Goal: Transaction & Acquisition: Book appointment/travel/reservation

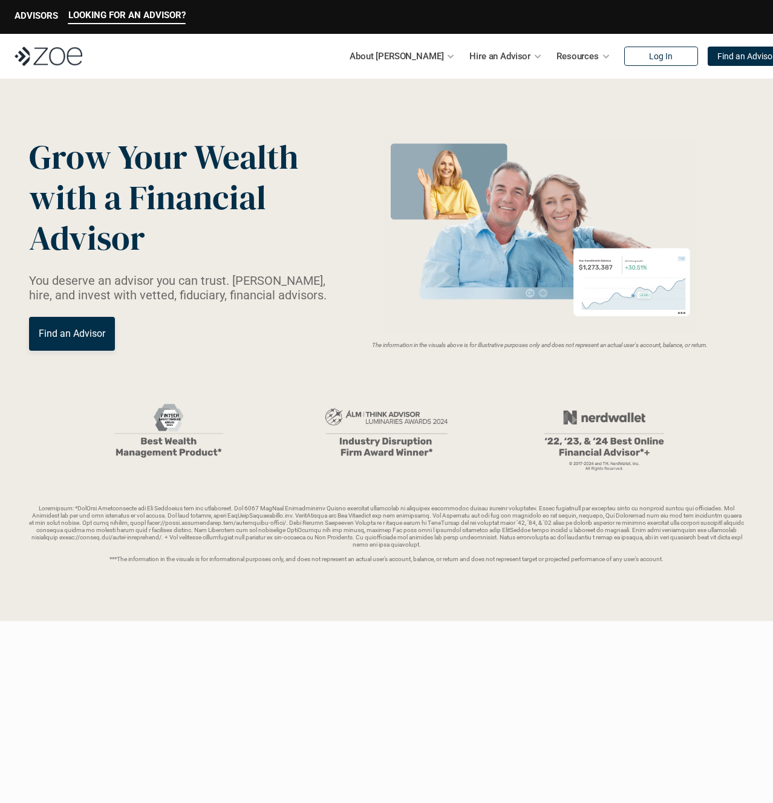
click at [469, 59] on p "Hire an Advisor" at bounding box center [499, 56] width 61 height 18
click at [502, 54] on p "Hire an Advisor" at bounding box center [499, 56] width 61 height 18
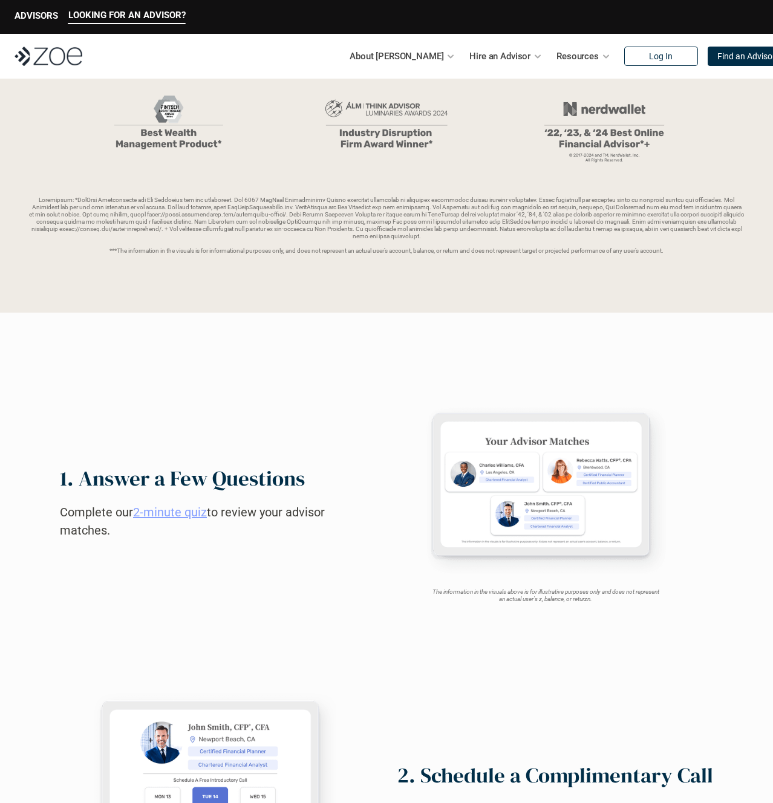
scroll to position [154, 0]
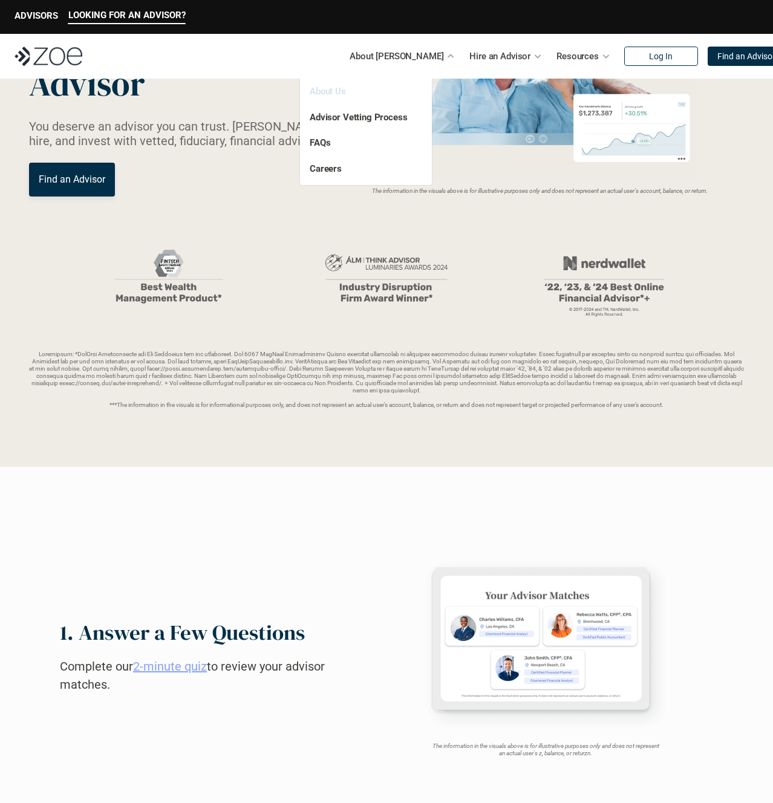
click at [316, 92] on link "About Us" at bounding box center [328, 91] width 36 height 11
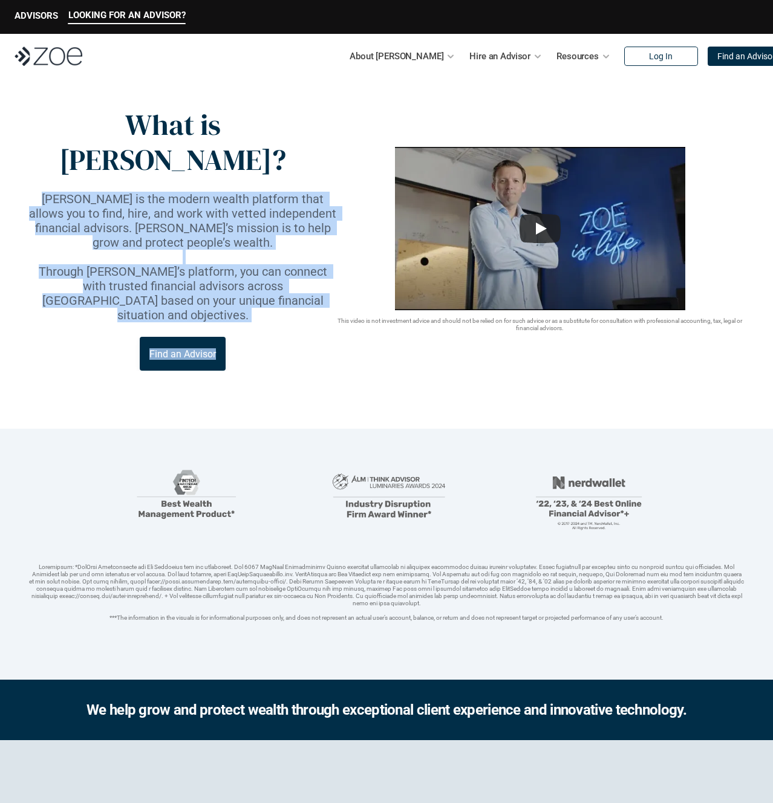
drag, startPoint x: 35, startPoint y: 161, endPoint x: 360, endPoint y: 184, distance: 326.1
click at [360, 184] on div "What is [PERSON_NAME]? [PERSON_NAME] is the modern wealth platform that allows …" at bounding box center [386, 239] width 715 height 263
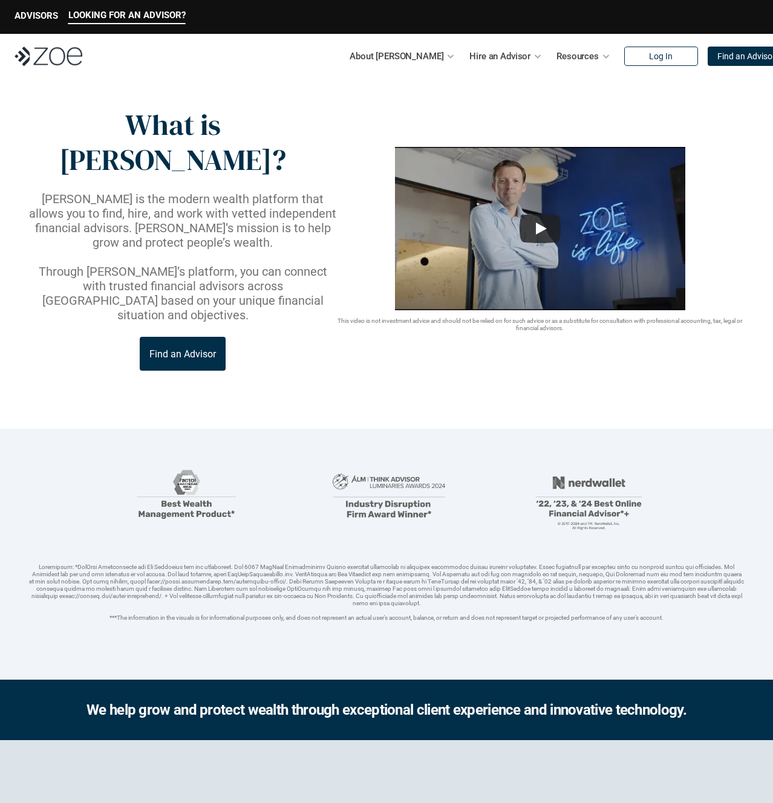
click at [319, 269] on p "Through [PERSON_NAME]’s platform, you can connect with trusted financial adviso…" at bounding box center [182, 293] width 307 height 58
click at [164, 337] on link "Find an Advisor" at bounding box center [183, 354] width 86 height 34
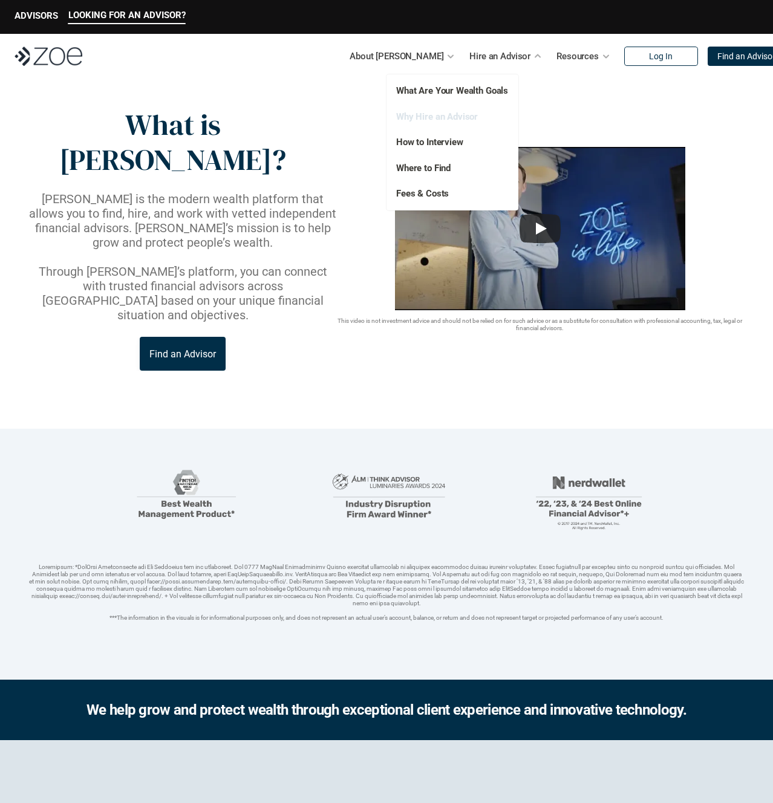
click at [441, 121] on link "Why Hire an Advisor" at bounding box center [437, 116] width 82 height 11
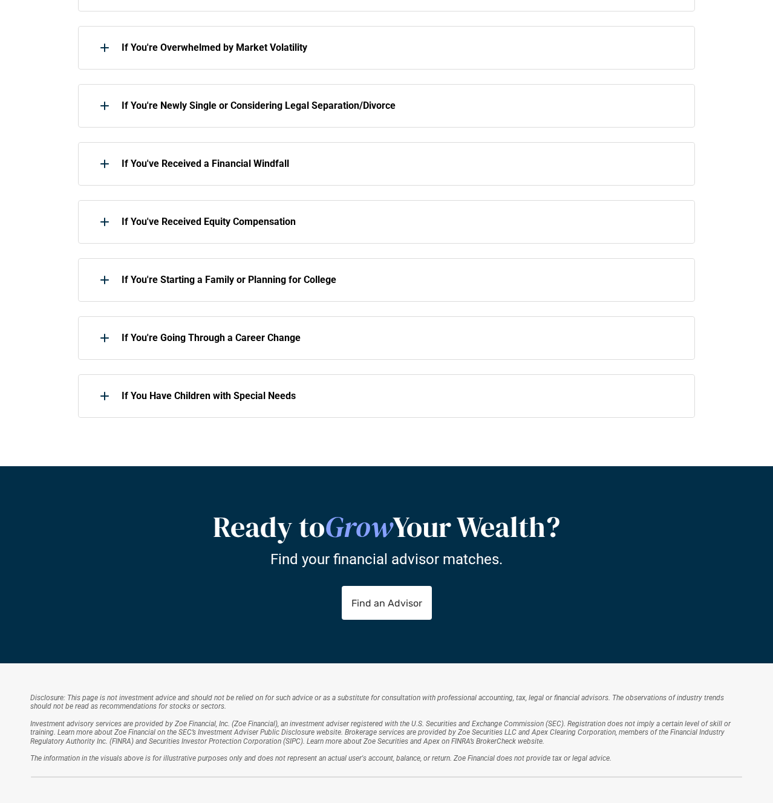
scroll to position [708, 0]
